Goal: Information Seeking & Learning: Learn about a topic

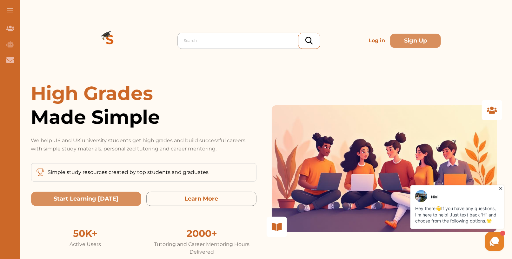
click at [200, 42] on div at bounding box center [250, 40] width 133 height 9
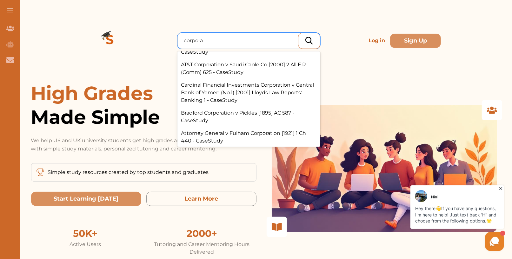
scroll to position [119, 0]
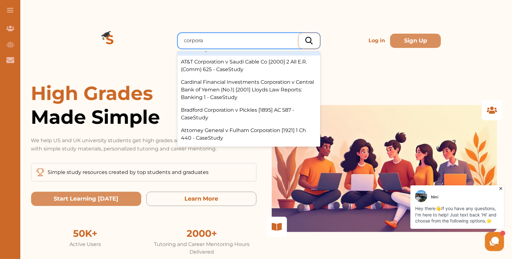
click at [194, 38] on input "corpora" at bounding box center [194, 41] width 20 height 8
type input "AT&"
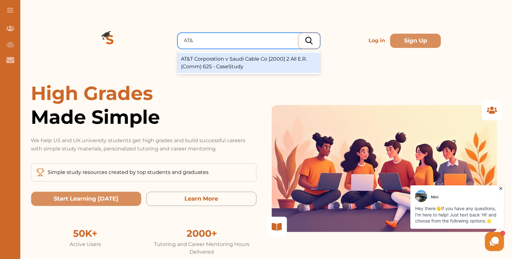
scroll to position [0, 0]
click at [233, 66] on div "AT&T Corporation v Saudi Cable Co [2000] 2 All E.R. (Comm) 625 - CaseStudy" at bounding box center [248, 63] width 143 height 20
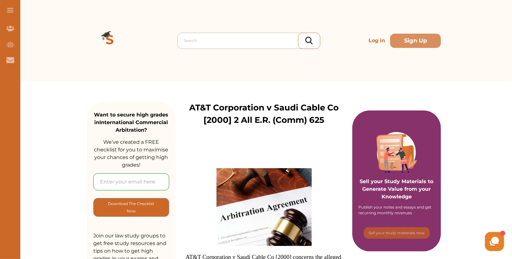
click at [238, 38] on div at bounding box center [250, 40] width 133 height 9
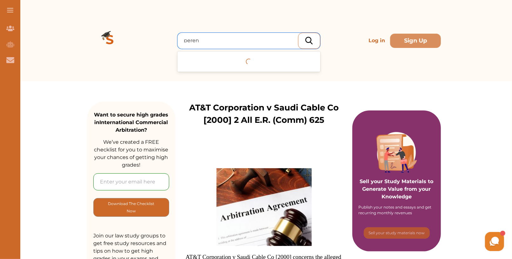
type input "perenc"
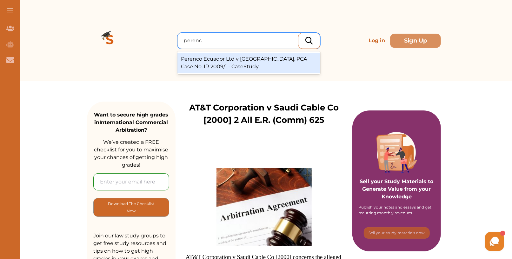
click at [248, 54] on div "Perenco Ecuador Ltd v Republic of Ecuador, PCA Case No. IR 2009/1 - CaseStudy" at bounding box center [248, 63] width 143 height 20
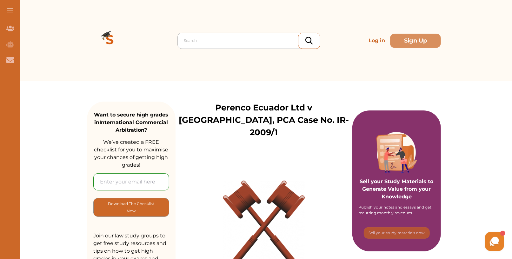
click at [209, 41] on div at bounding box center [250, 40] width 133 height 9
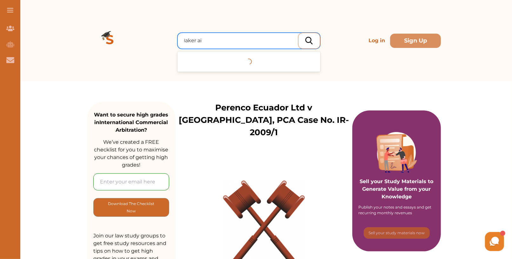
type input "laker air"
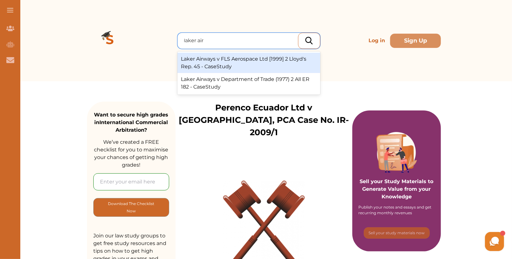
click at [270, 65] on div "Laker Airways v FLS Aerospace Ltd [1999] 2 Lloyd's Rep. 45 - CaseStudy" at bounding box center [248, 63] width 143 height 20
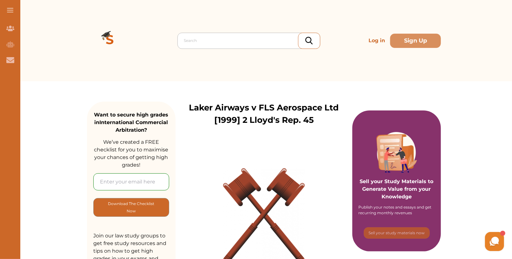
click at [195, 43] on div at bounding box center [250, 40] width 133 height 9
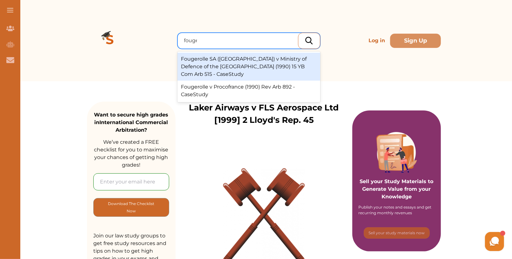
type input "fouger"
click at [253, 64] on div "Fougerolle SA (France) v Ministry of Defence of the Syrian Arab Republic (1990)…" at bounding box center [248, 67] width 143 height 28
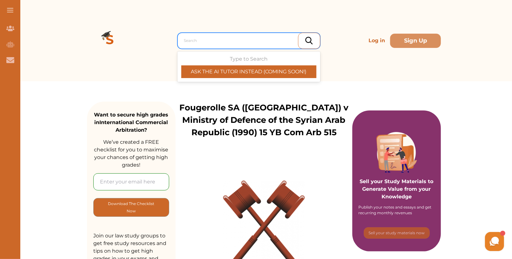
click at [210, 36] on div at bounding box center [250, 40] width 133 height 9
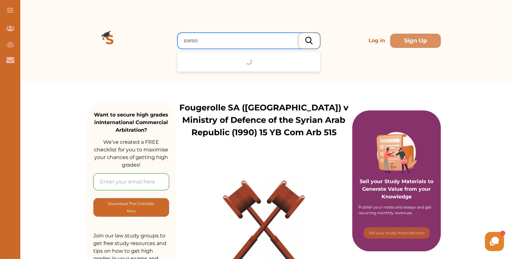
type input "parson"
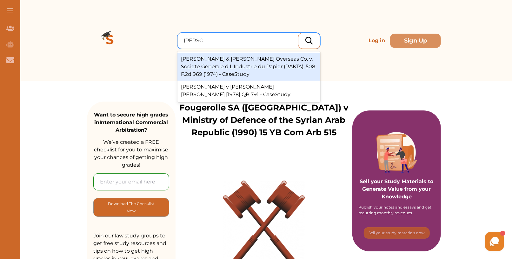
click at [250, 61] on div "Parsons & Whittemore Overseas Co. v. Societe Generale d L'Industrie du Papier (…" at bounding box center [248, 67] width 143 height 28
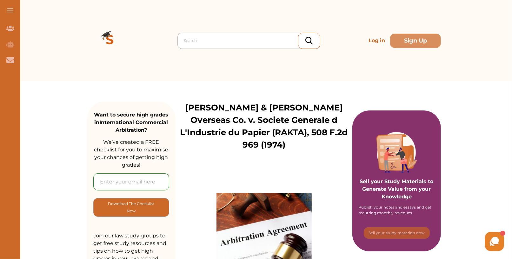
click at [208, 44] on div at bounding box center [250, 40] width 133 height 9
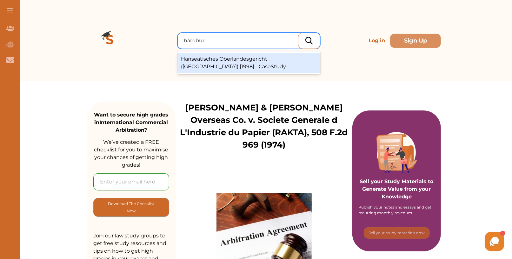
type input "[GEOGRAPHIC_DATA]"
click at [229, 67] on div "Hanseatisches Oberlandesgericht ([GEOGRAPHIC_DATA]) [1998] - CaseStudy" at bounding box center [248, 63] width 143 height 20
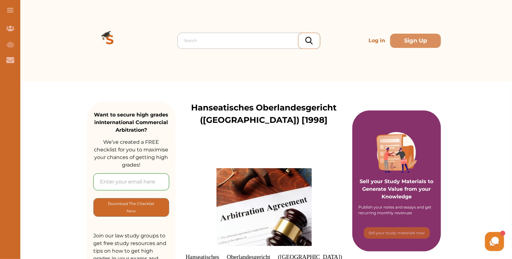
click at [206, 40] on div at bounding box center [250, 40] width 133 height 9
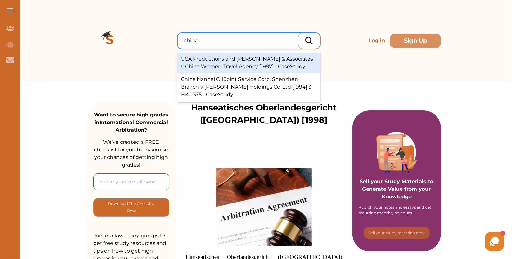
type input "china"
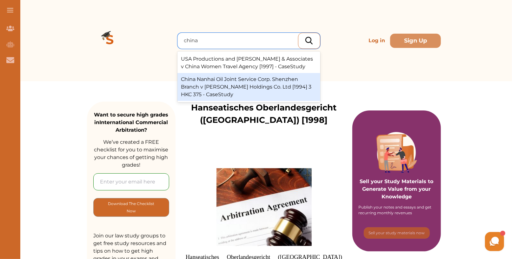
click at [233, 88] on div "China Nanhai Oil Joint Service Corp. Shenzhen Branch v Gee Tai Holdings Co. Ltd…" at bounding box center [248, 87] width 143 height 28
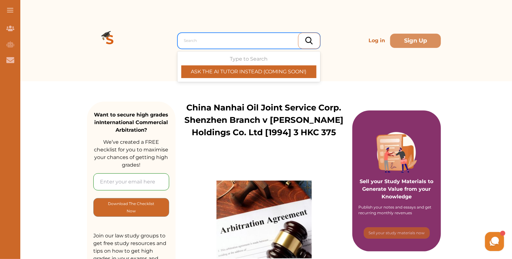
click at [204, 38] on div at bounding box center [250, 40] width 133 height 9
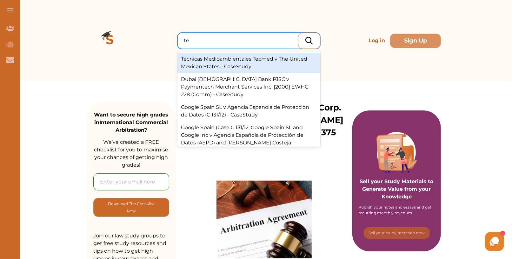
type input "t"
click at [234, 64] on div "Técnicas Medioambientales Tecmed v The United Mexican States - CaseStudy" at bounding box center [248, 63] width 143 height 20
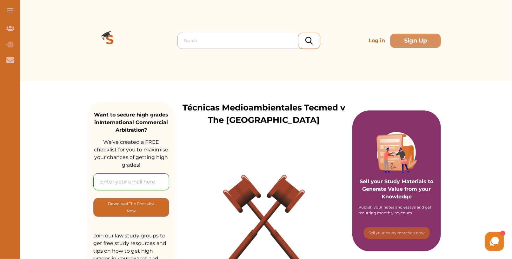
click at [216, 38] on div at bounding box center [250, 40] width 133 height 9
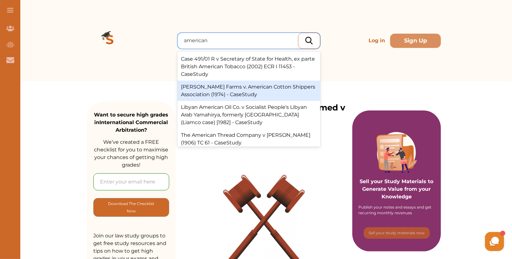
scroll to position [1, 0]
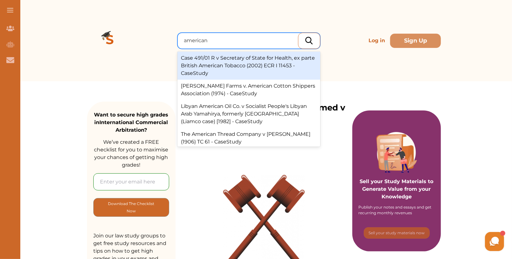
click at [199, 40] on input "american" at bounding box center [196, 41] width 25 height 8
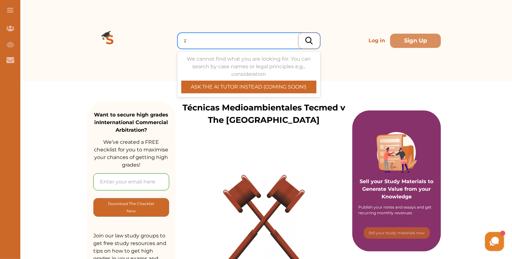
scroll to position [0, 0]
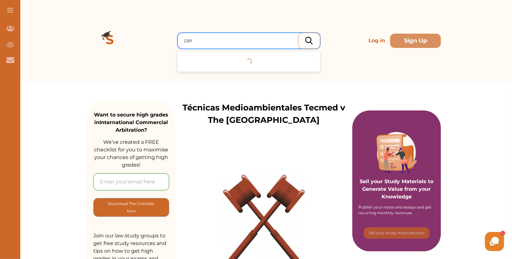
type input "zaire"
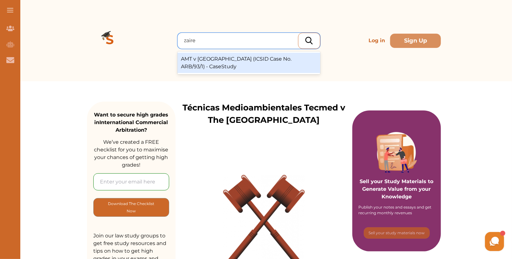
click at [242, 63] on div "AMT v Republic of Zaire (ICSID Case No. ARB/93/1) - CaseStudy" at bounding box center [248, 63] width 143 height 20
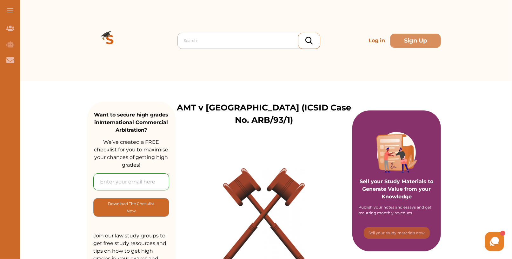
click at [211, 41] on div at bounding box center [250, 40] width 133 height 9
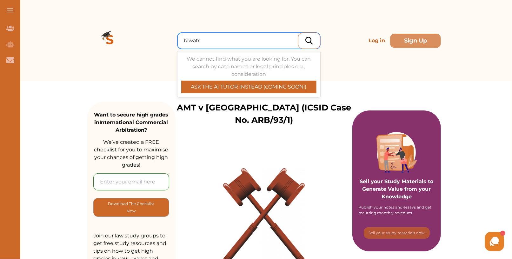
type input "biwater"
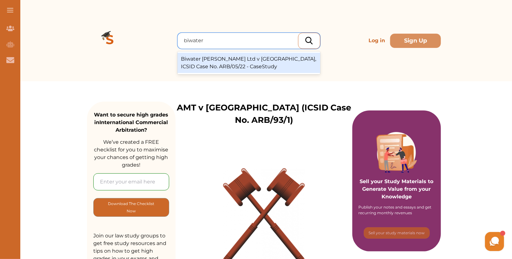
click at [223, 63] on div "Biwater Gauff Ltd v United Republic of Tanzania, ICSID Case No. ARB/05/22 - Cas…" at bounding box center [248, 63] width 143 height 20
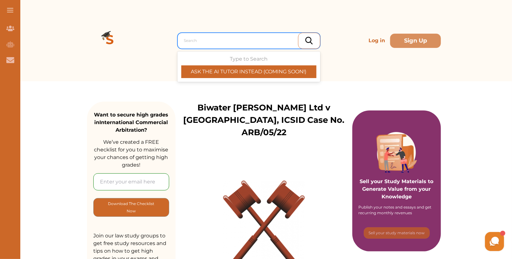
click at [206, 39] on div at bounding box center [250, 40] width 133 height 9
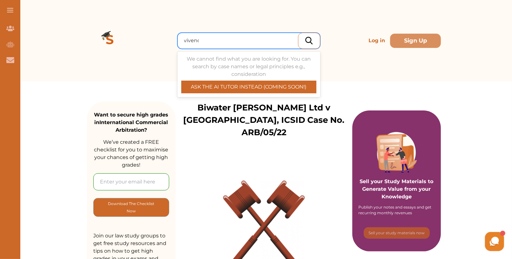
type input "vivendi"
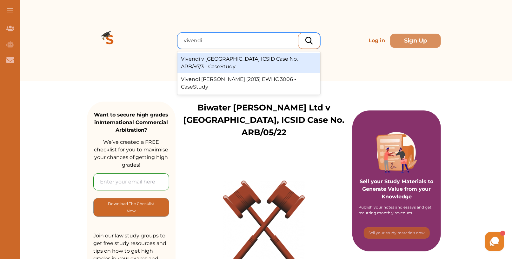
click at [271, 65] on div "Vivendi v [GEOGRAPHIC_DATA] ICSID Case No. ARB/97/3 - CaseStudy" at bounding box center [248, 63] width 143 height 20
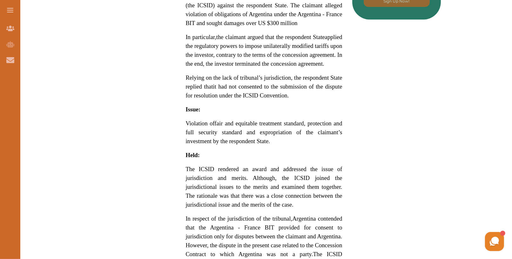
scroll to position [430, 0]
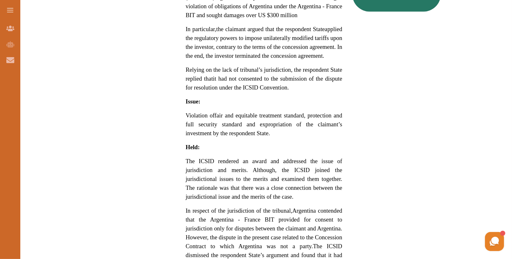
click at [333, 185] on span "The ICSID rendered an award and addressed the issue of jurisdiction and merits.…" at bounding box center [264, 179] width 157 height 42
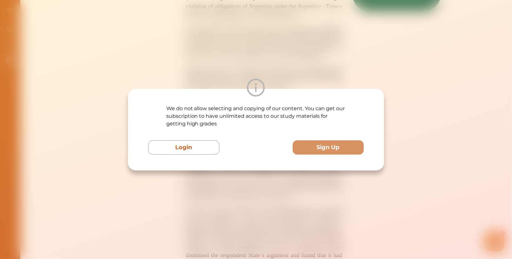
click at [280, 43] on div "We do not allow selecting and copying of our content. You can get our subscript…" at bounding box center [256, 129] width 512 height 259
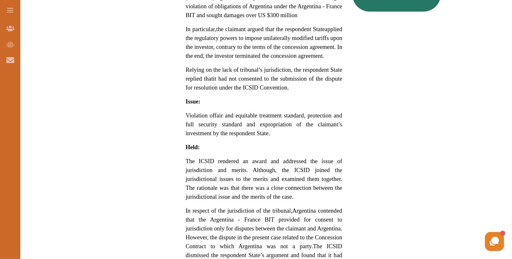
scroll to position [0, 0]
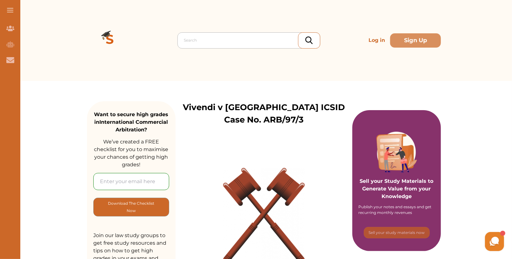
click at [206, 43] on div at bounding box center [250, 40] width 133 height 9
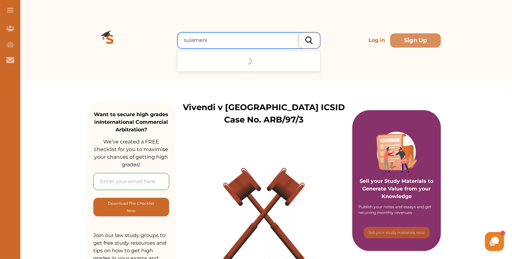
type input "sulamerica"
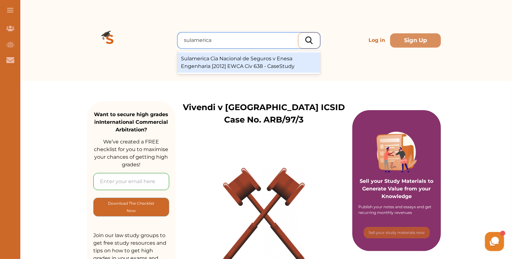
click at [228, 63] on div "Sulamerica Cia Nacional de Seguros v Enesa Engenharia [2012] EWCA Civ 638 - Cas…" at bounding box center [248, 62] width 143 height 20
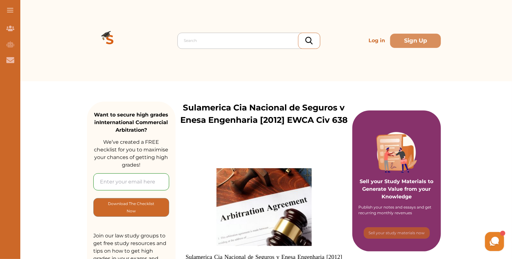
click at [187, 43] on div at bounding box center [250, 40] width 133 height 9
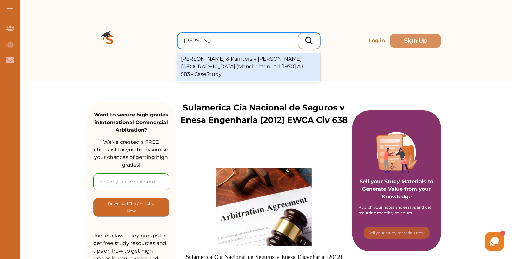
type input "[PERSON_NAME]"
click at [226, 59] on div "James Miller & Parnters v Whitworth Street Estates (Manchester) Ltd [1970] A.C.…" at bounding box center [248, 67] width 143 height 28
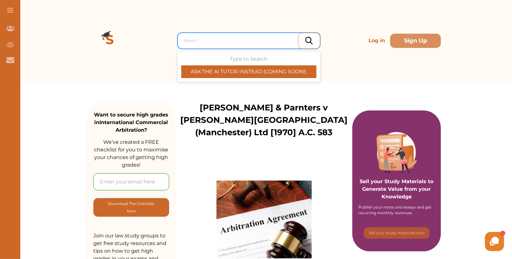
click at [198, 44] on div at bounding box center [250, 40] width 133 height 9
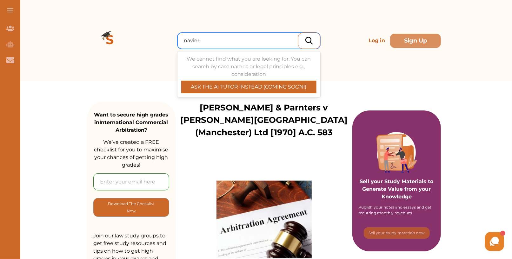
type input "naviera"
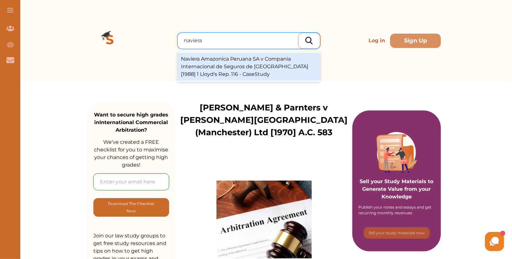
click at [211, 70] on div "Naviera Amazonica Peruana SA v Compania Internacional de Seguros de [GEOGRAPHIC…" at bounding box center [248, 67] width 143 height 28
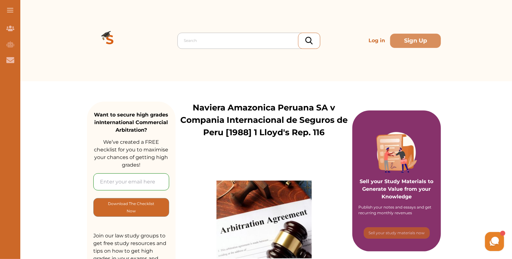
click at [198, 40] on div at bounding box center [250, 40] width 133 height 9
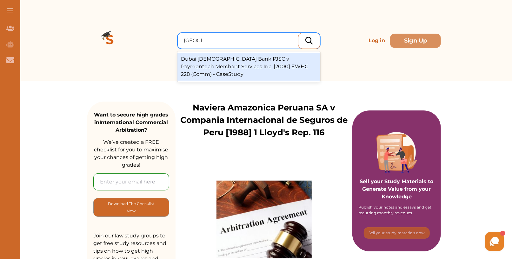
type input "dubai is"
click at [224, 61] on div "Dubai Islamic Bank PJSC v Paymentech Merchant Services Inc. [2000] EWHC 228 (Co…" at bounding box center [248, 67] width 143 height 28
